Goal: Task Accomplishment & Management: Manage account settings

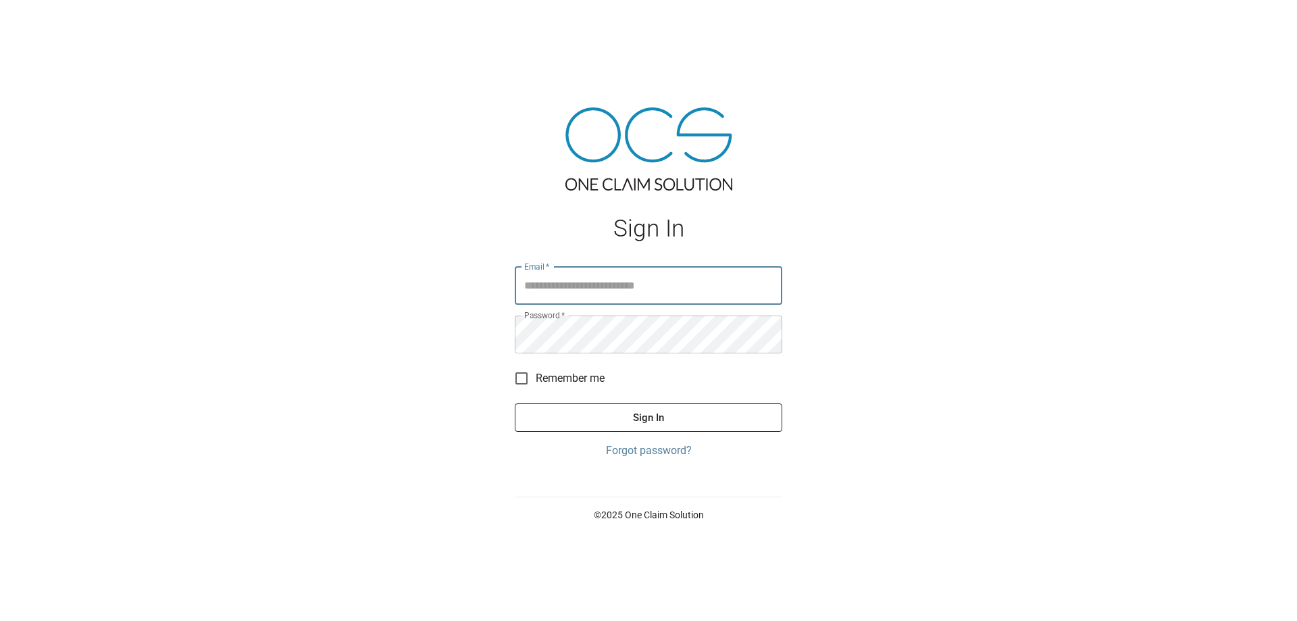
click at [582, 282] on input "Email   *" at bounding box center [648, 286] width 267 height 38
type input "**********"
click at [683, 409] on button "Sign In" at bounding box center [648, 417] width 267 height 28
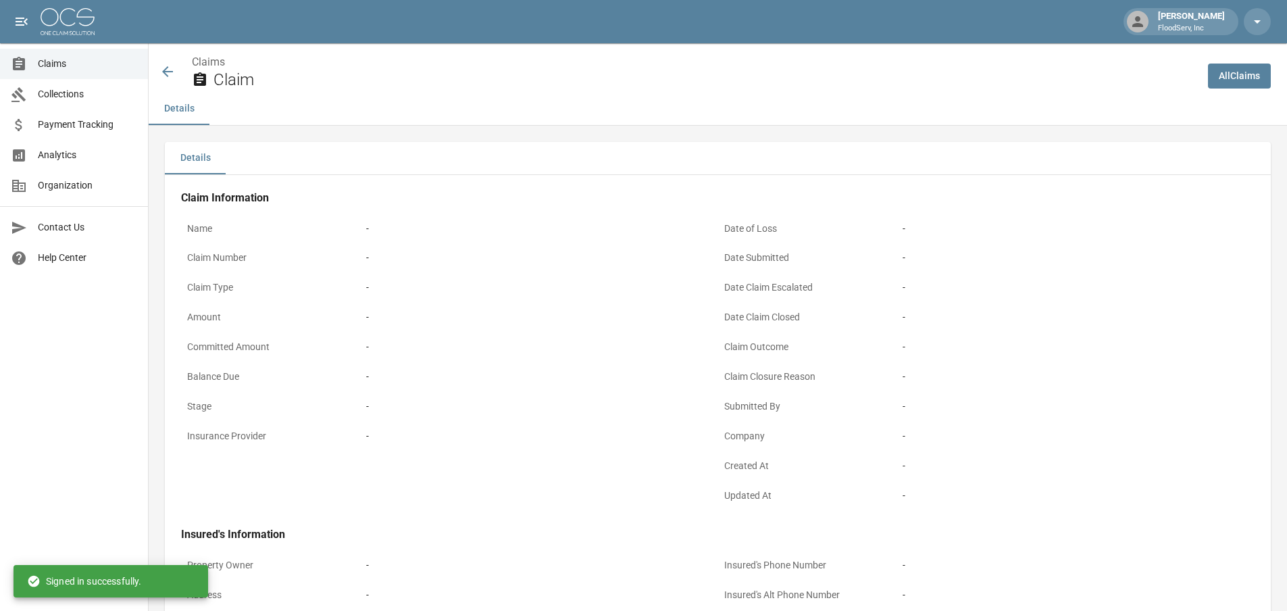
click at [57, 64] on span "Claims" at bounding box center [87, 64] width 99 height 14
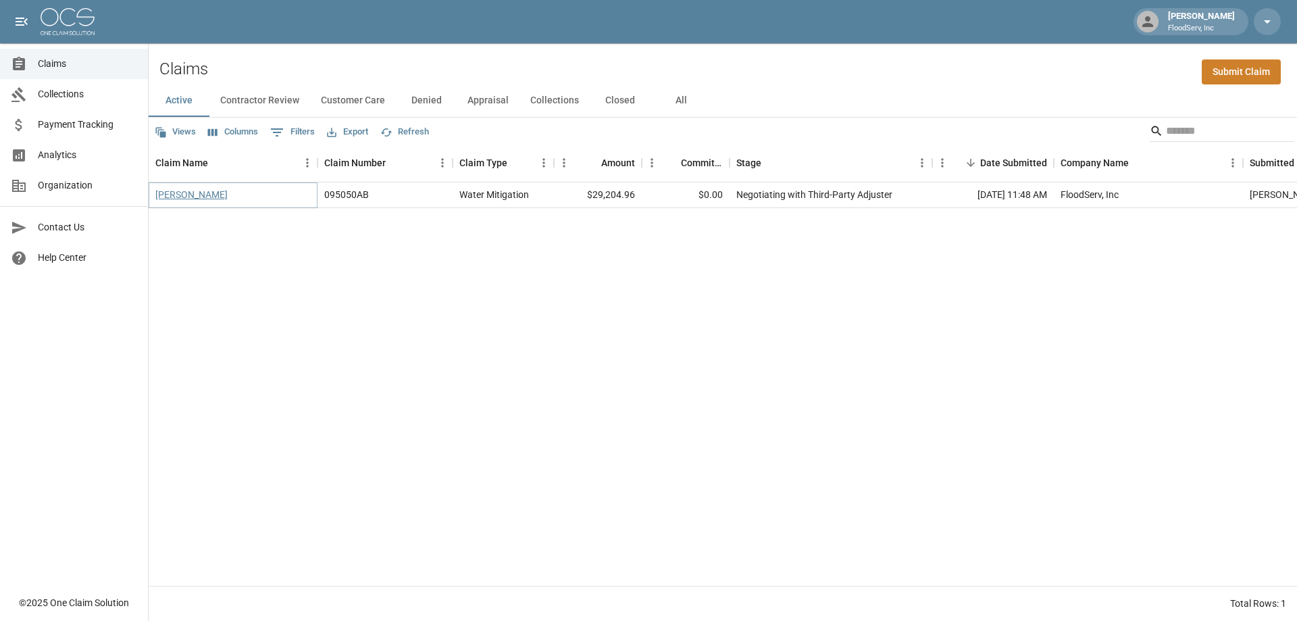
click at [208, 200] on link "[PERSON_NAME]" at bounding box center [191, 195] width 72 height 14
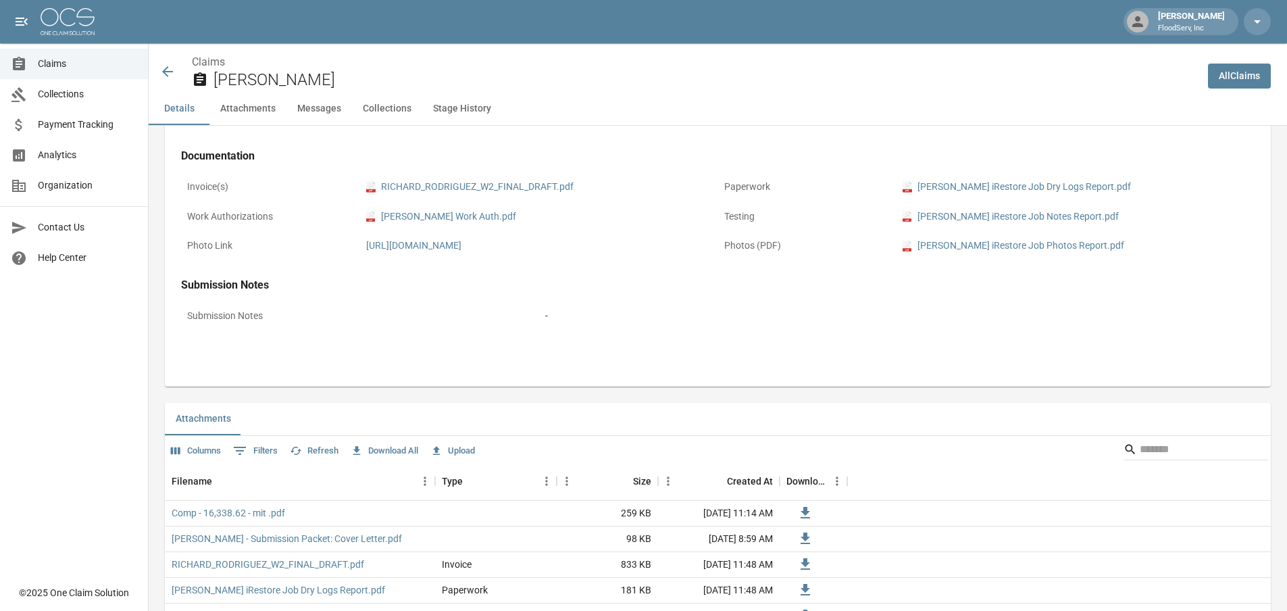
scroll to position [235, 0]
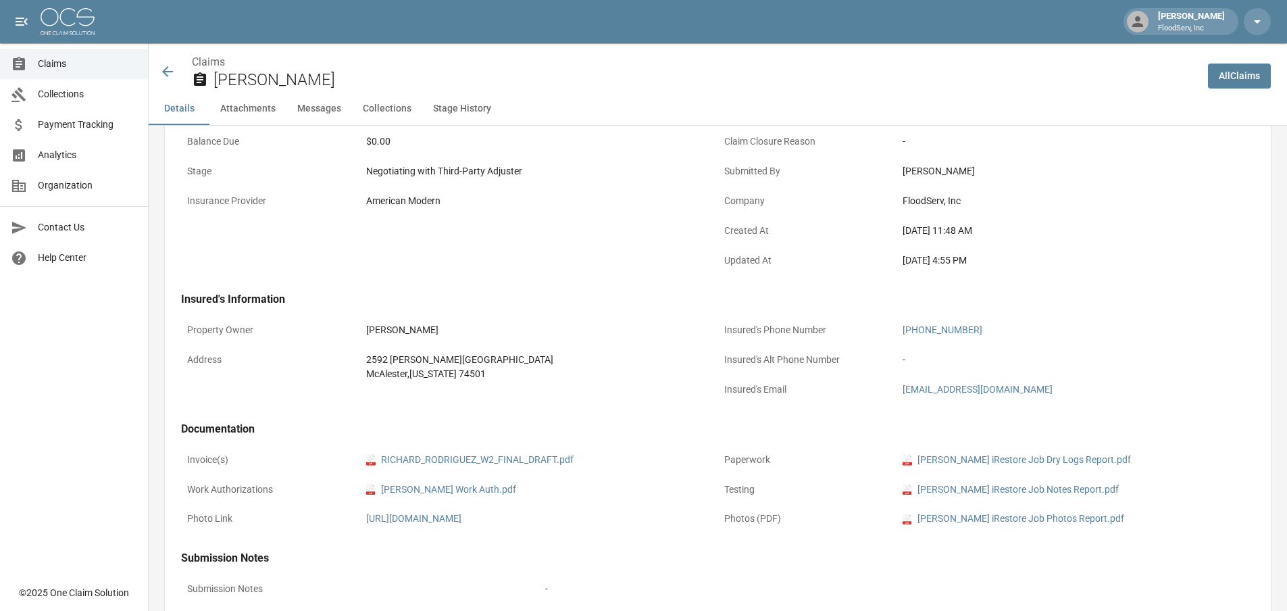
click at [170, 67] on icon at bounding box center [167, 71] width 16 height 16
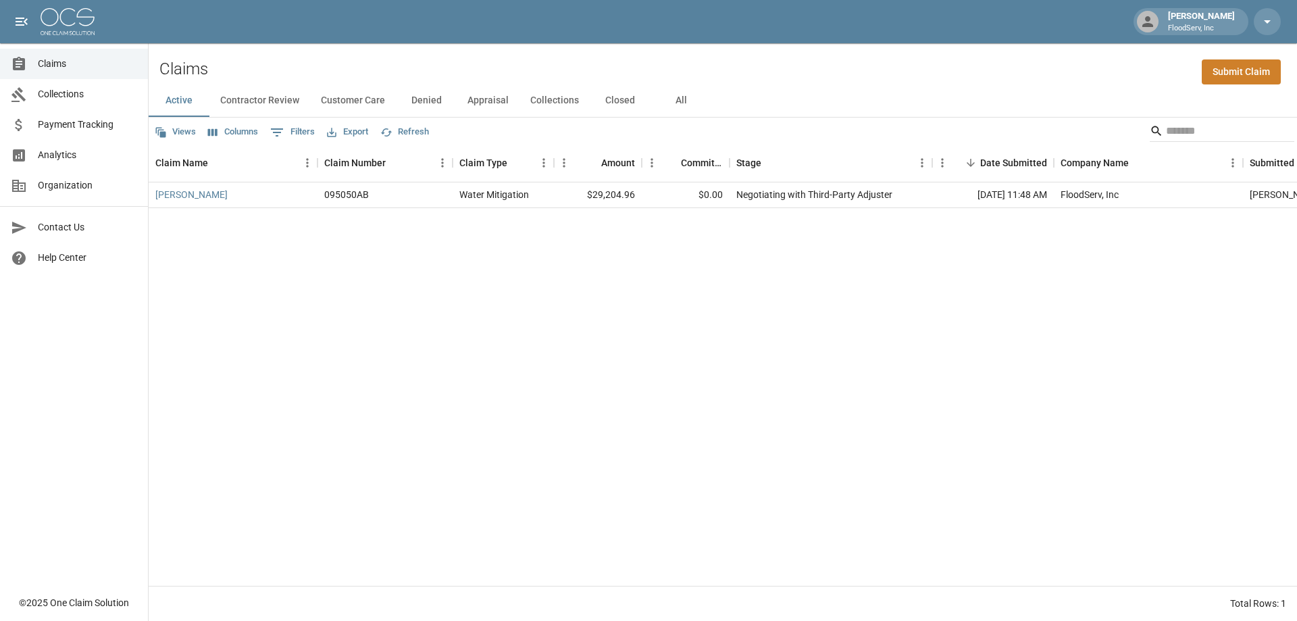
click at [252, 106] on button "Contractor Review" at bounding box center [259, 100] width 101 height 32
click at [360, 105] on button "Customer Care" at bounding box center [353, 100] width 86 height 32
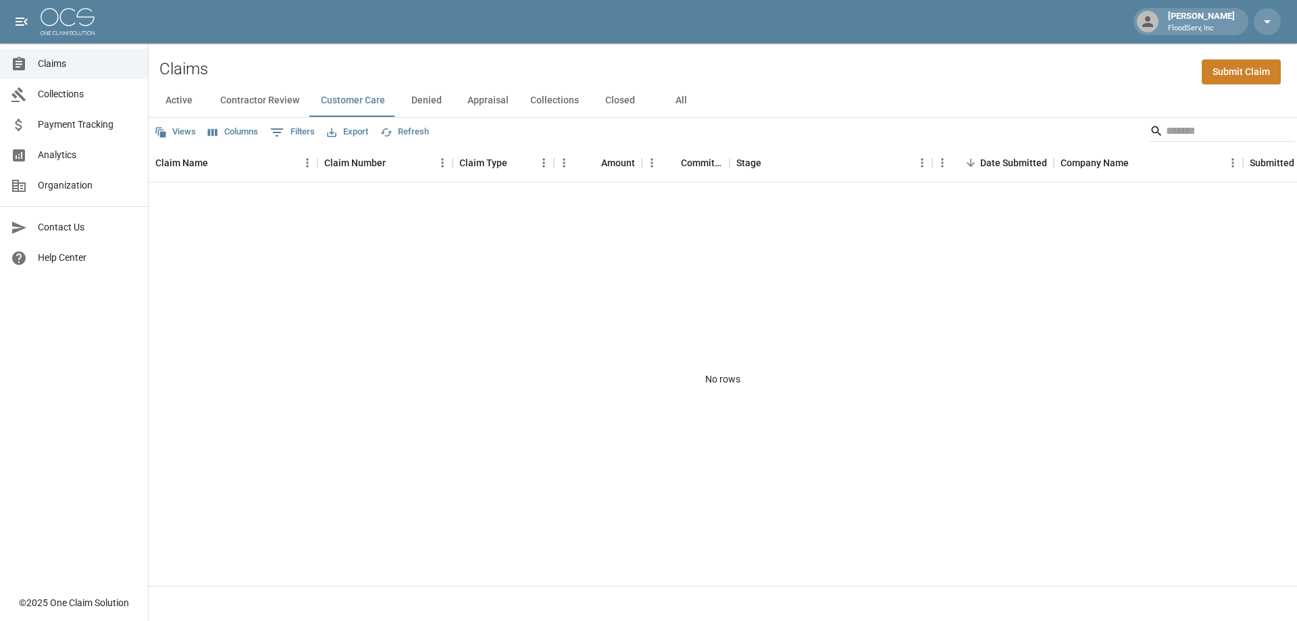
click at [437, 102] on button "Denied" at bounding box center [426, 100] width 61 height 32
click at [496, 103] on button "Appraisal" at bounding box center [488, 100] width 63 height 32
click at [550, 101] on button "Collections" at bounding box center [554, 100] width 70 height 32
click at [626, 101] on button "Closed" at bounding box center [620, 100] width 61 height 32
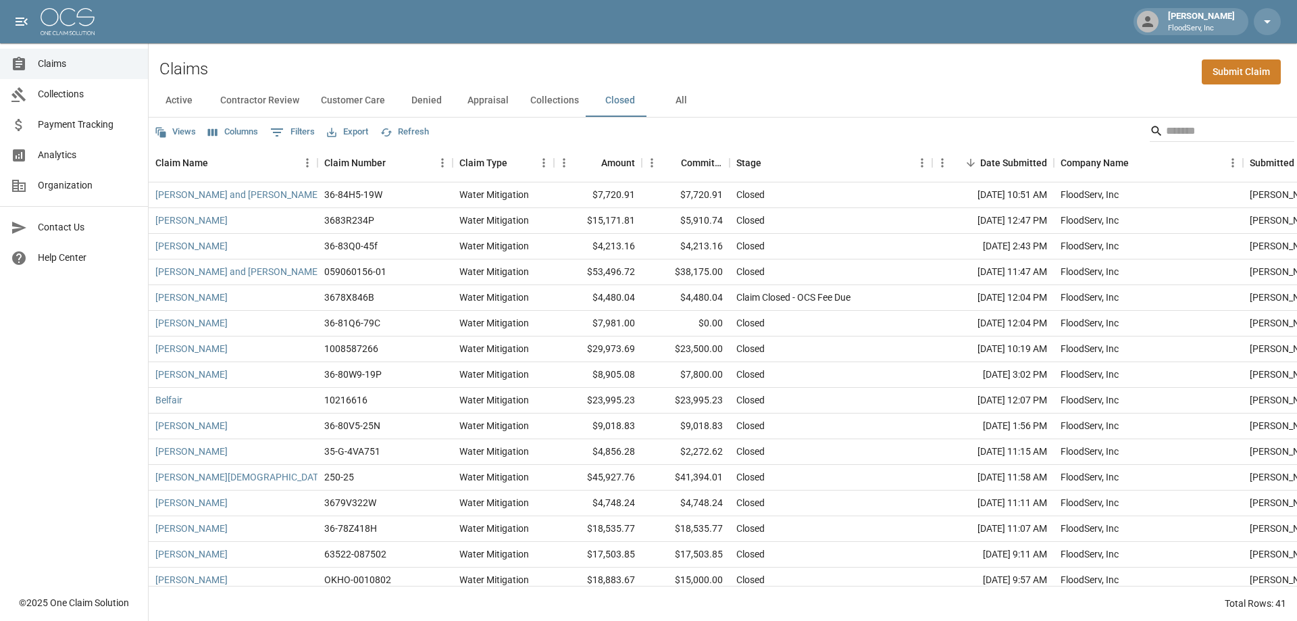
click at [176, 100] on button "Active" at bounding box center [179, 100] width 61 height 32
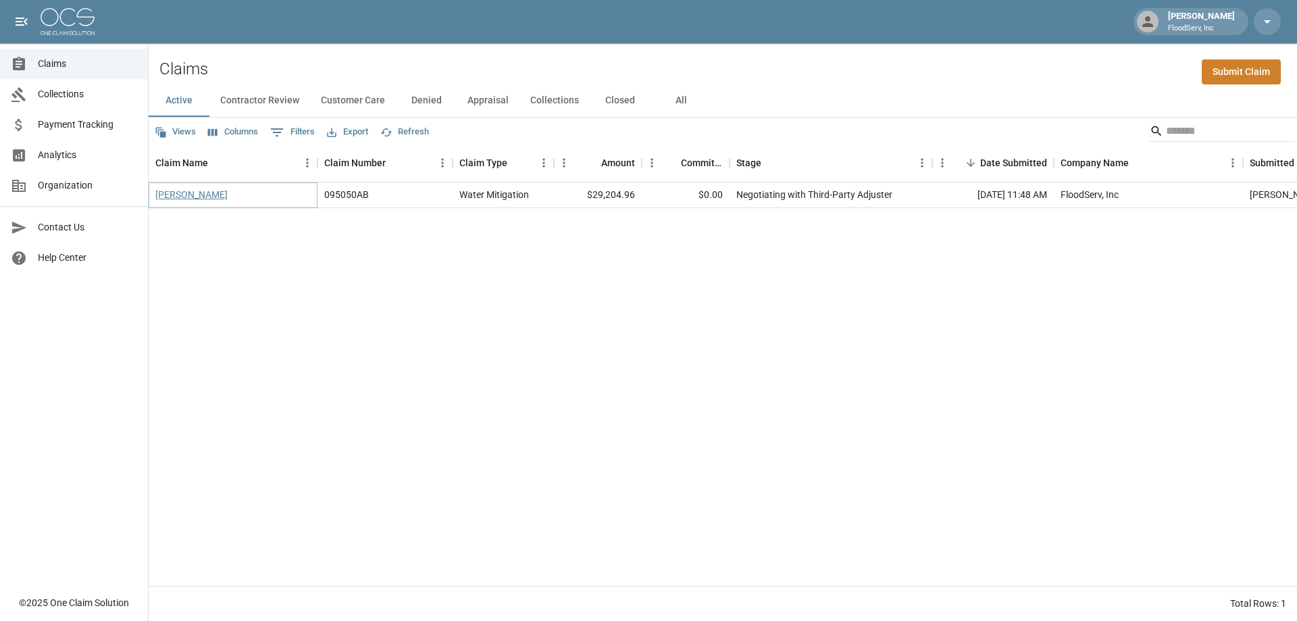
click at [182, 190] on link "[PERSON_NAME]" at bounding box center [191, 195] width 72 height 14
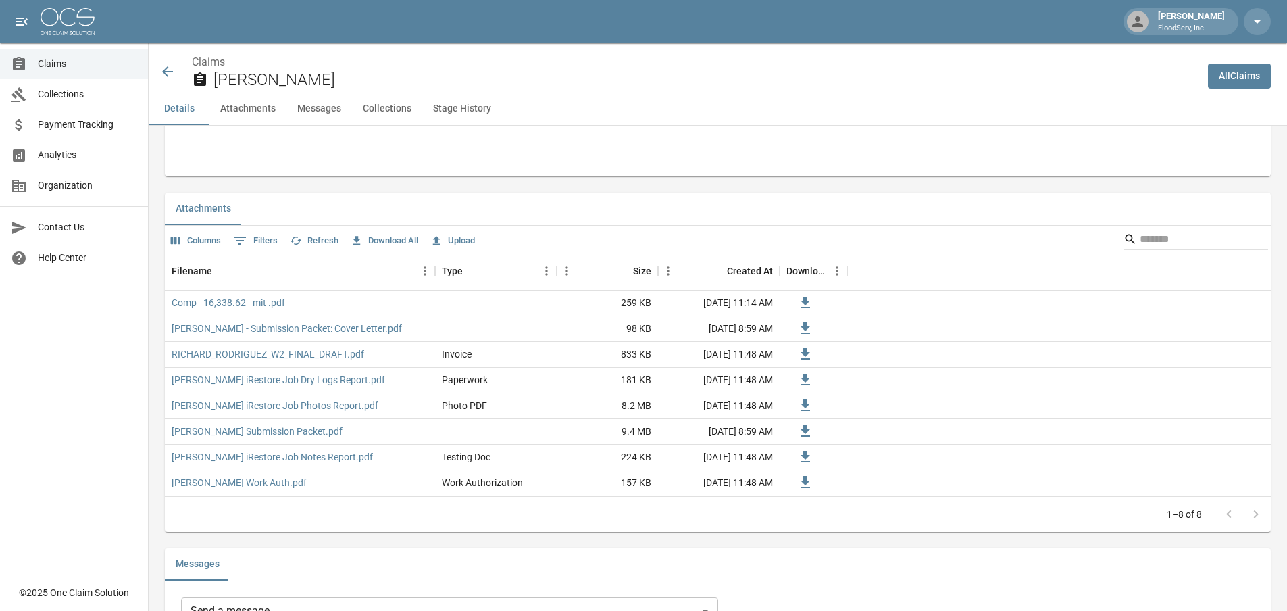
scroll to position [708, 0]
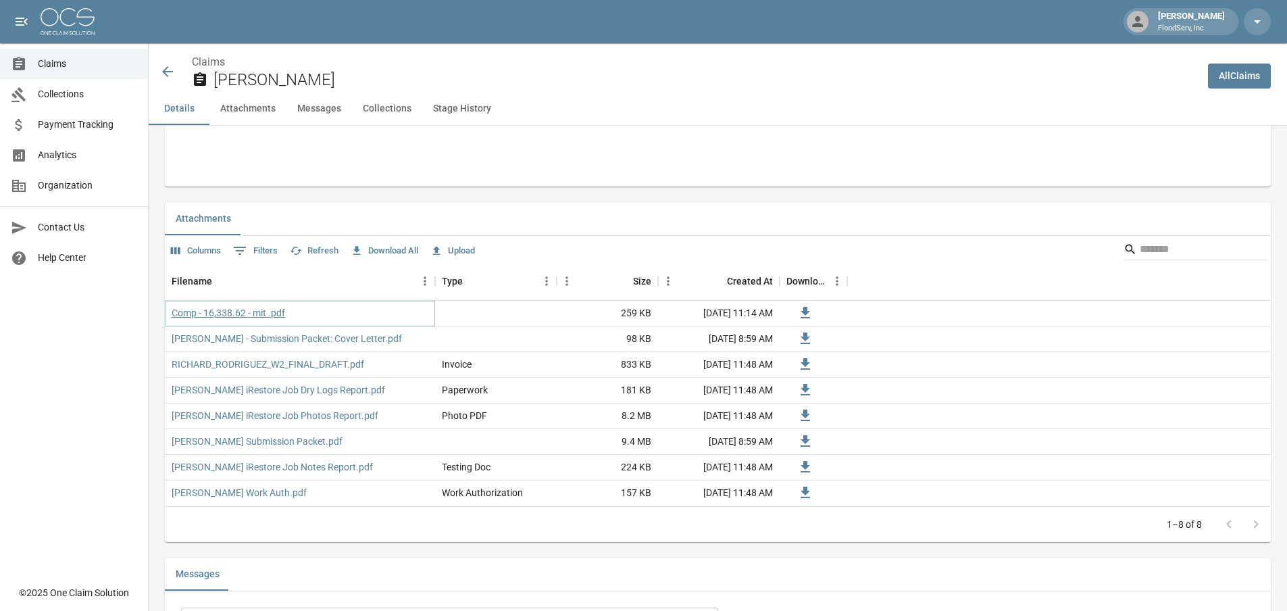
click at [219, 311] on link "Comp - 16,338.62 - mit .pdf" at bounding box center [228, 313] width 113 height 14
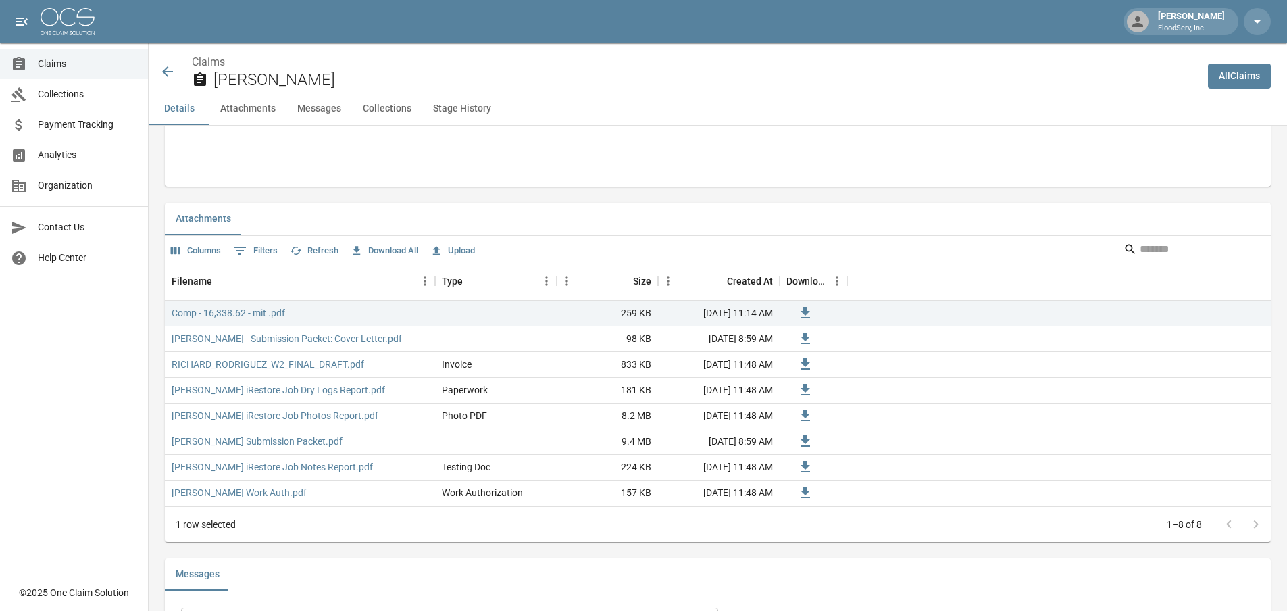
click at [94, 63] on span "Claims" at bounding box center [87, 64] width 99 height 14
